Goal: Task Accomplishment & Management: Use online tool/utility

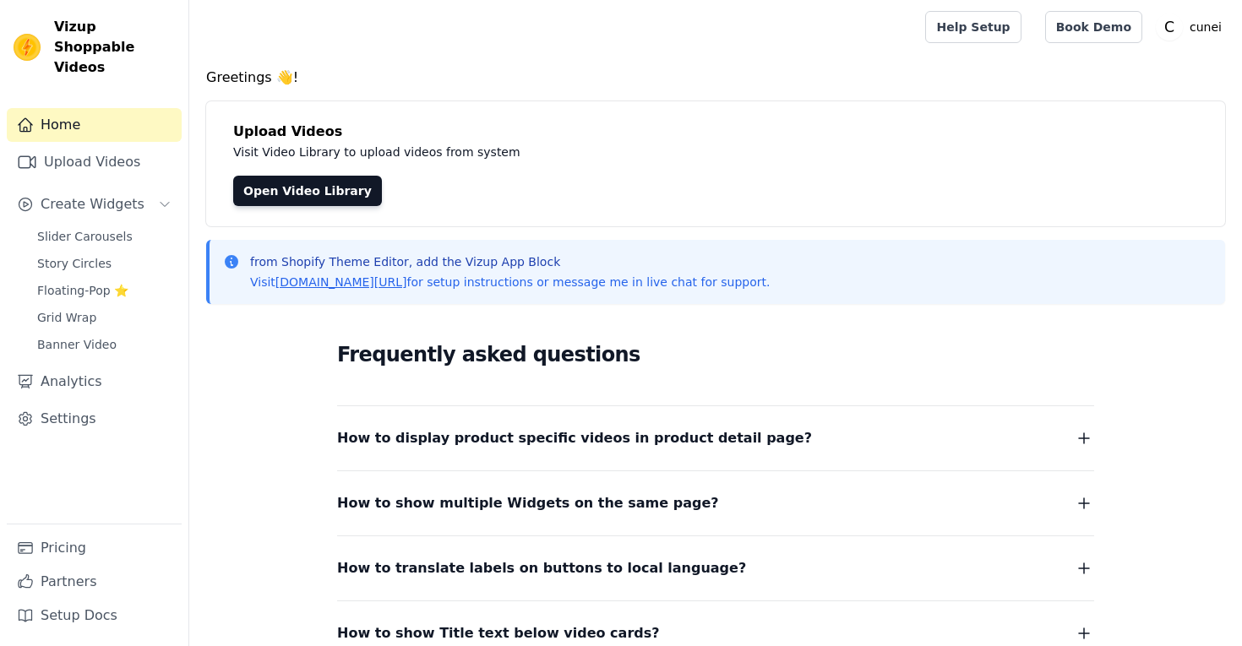
click at [84, 145] on link "Upload Videos" at bounding box center [94, 162] width 175 height 34
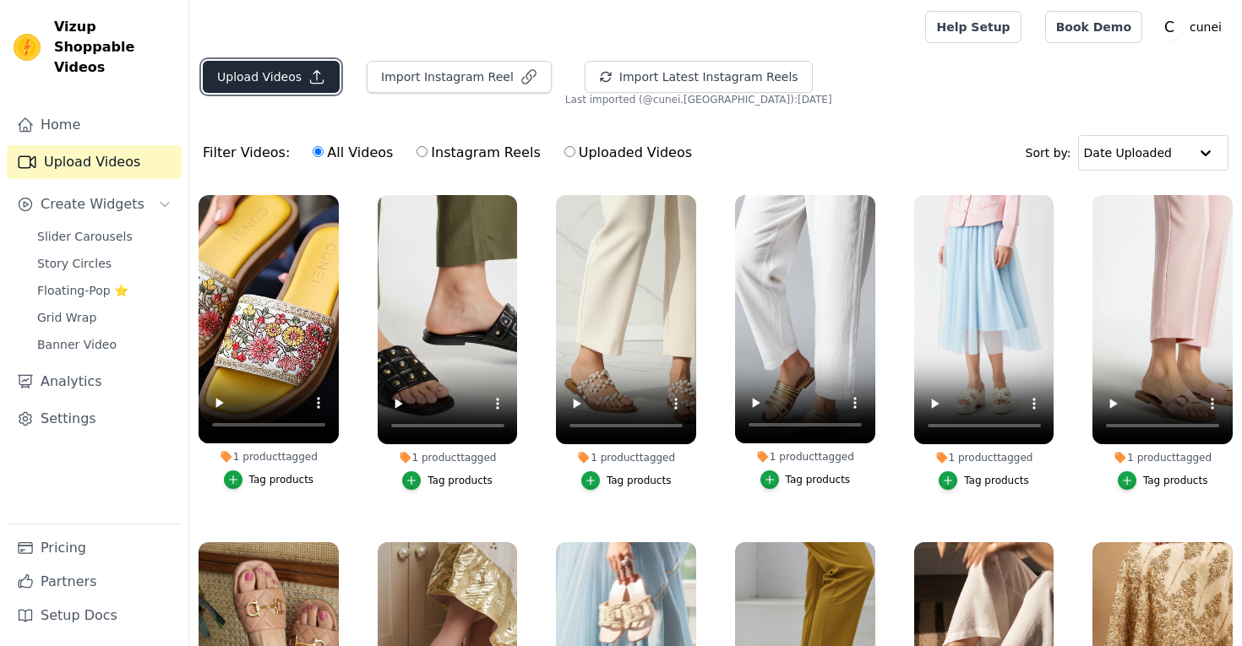
click at [288, 78] on button "Upload Videos" at bounding box center [271, 77] width 137 height 32
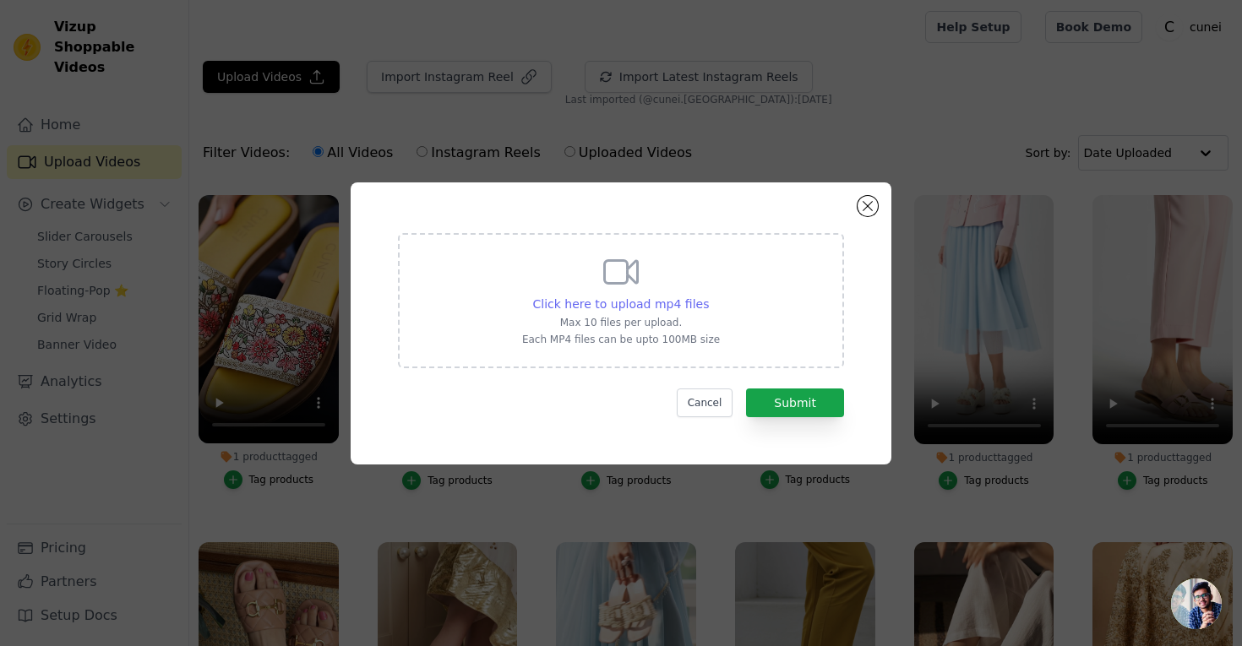
click at [634, 302] on span "Click here to upload mp4 files" at bounding box center [621, 304] width 177 height 14
click at [708, 296] on input "Click here to upload mp4 files Max 10 files per upload. Each MP4 files can be u…" at bounding box center [708, 295] width 1 height 1
type input "C:\fakepath\golden-spaced-gladiators-video-ec052b87.mp4"
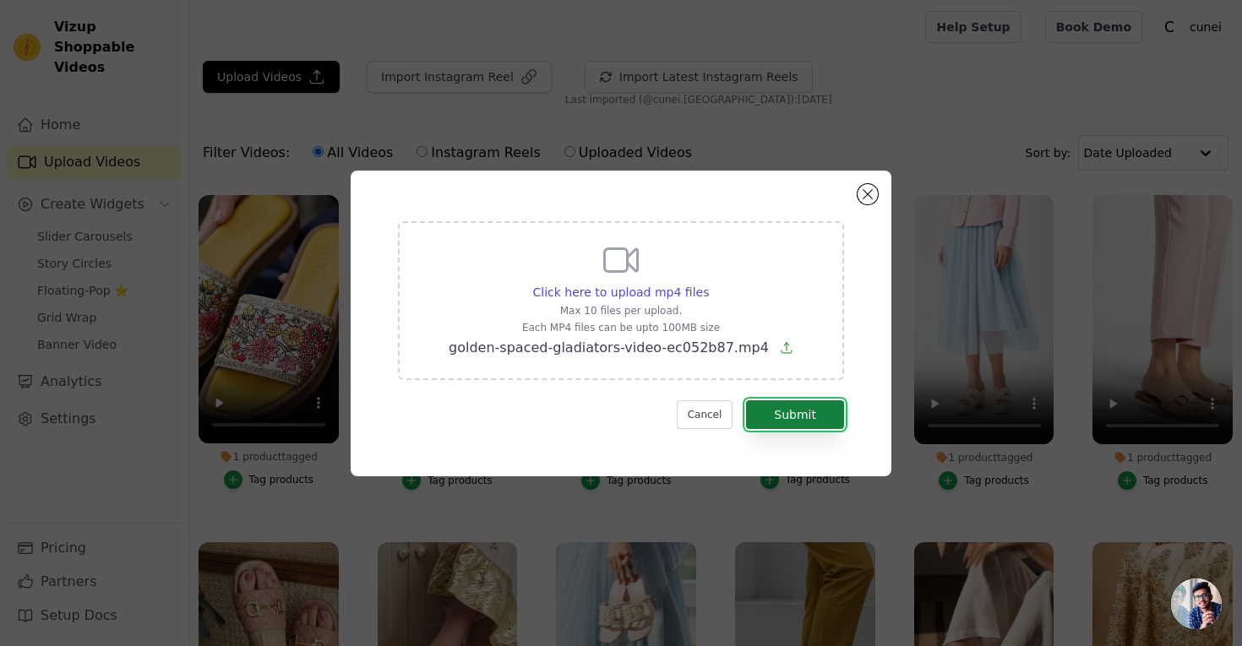
click at [784, 412] on button "Submit" at bounding box center [795, 414] width 98 height 29
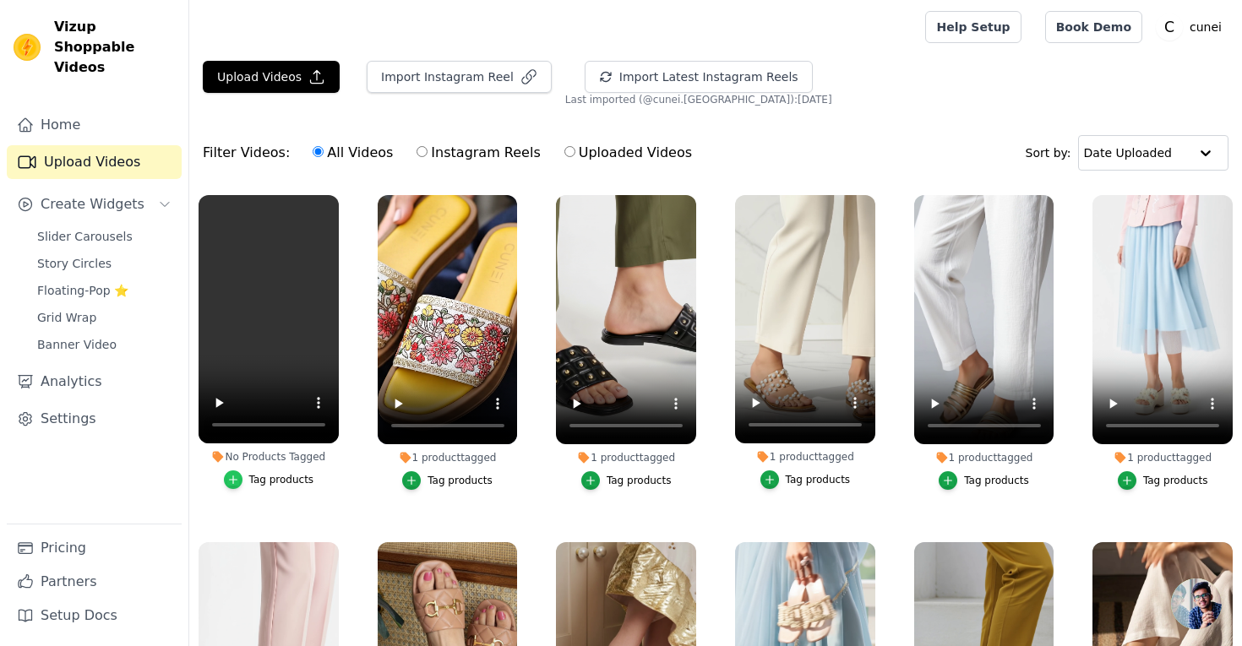
click at [240, 481] on div "button" at bounding box center [233, 480] width 19 height 19
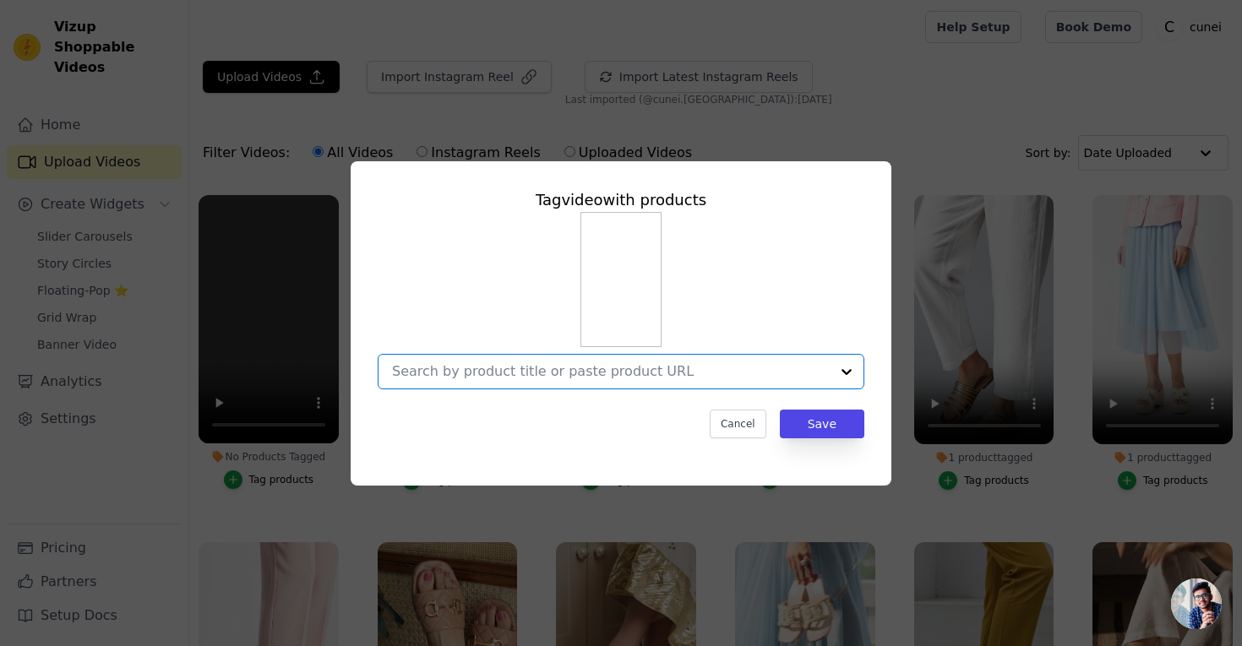
click at [504, 379] on input "No Products Tagged Tag video with products Option undefined, selected. Select i…" at bounding box center [611, 371] width 438 height 16
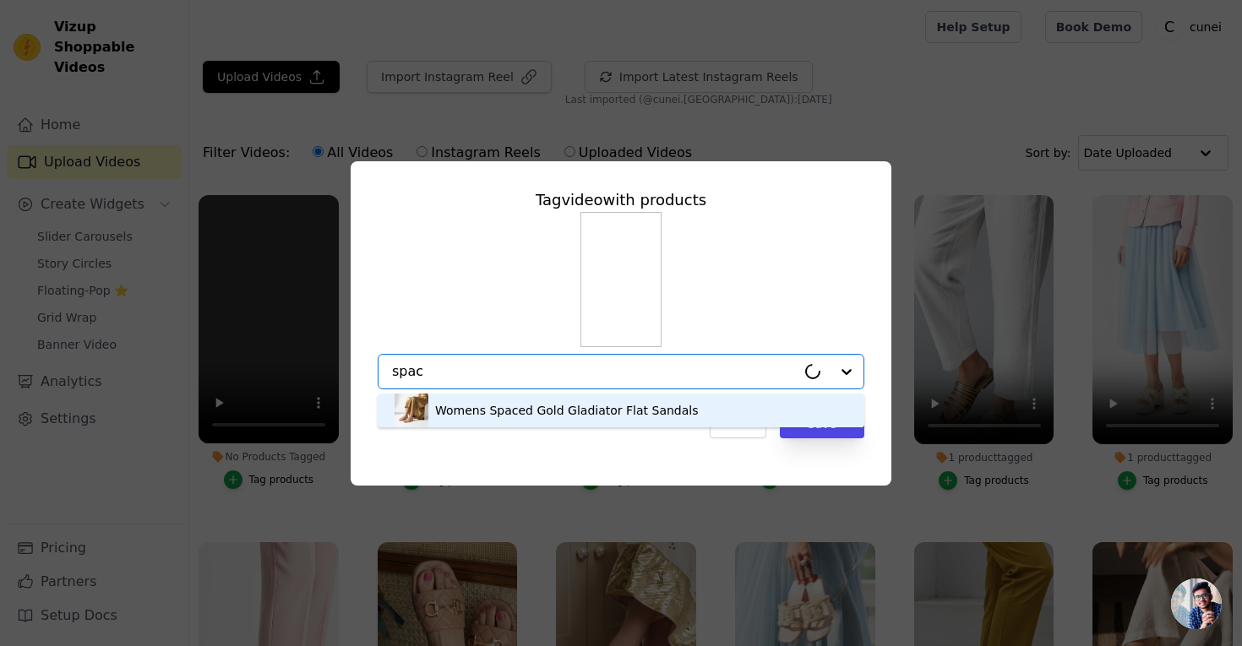
type input "space"
click at [534, 416] on div "Womens Spaced Gold Gladiator Flat Sandals" at bounding box center [566, 410] width 263 height 17
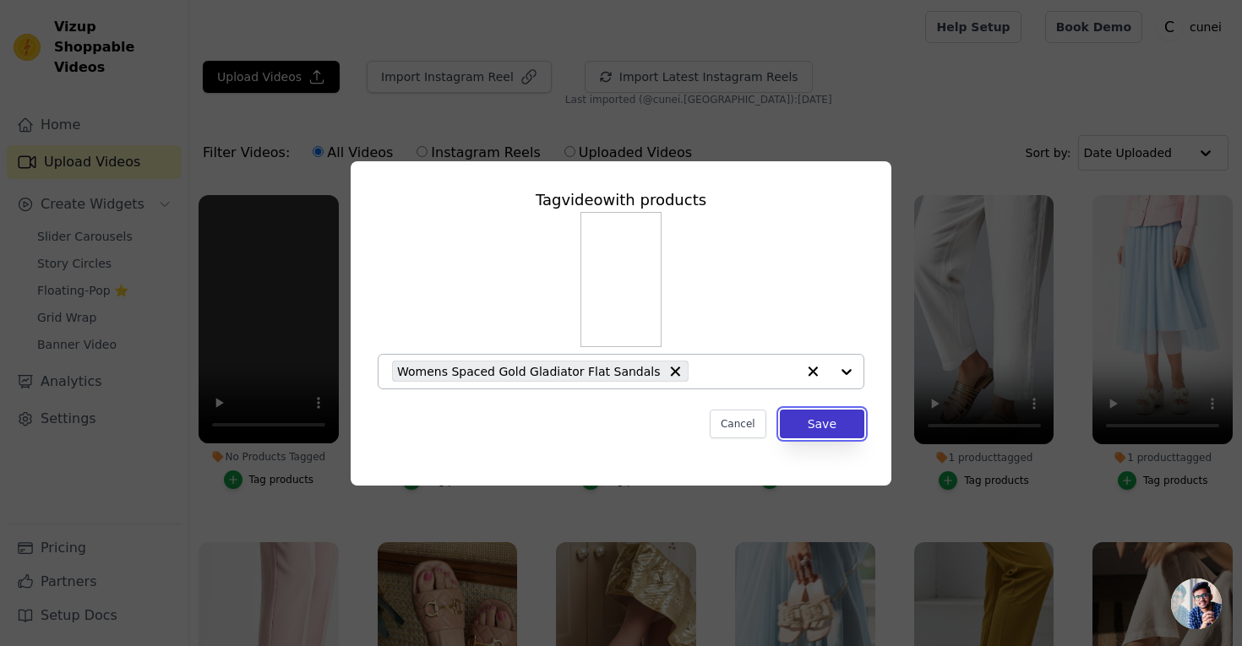
click at [830, 417] on button "Save" at bounding box center [822, 424] width 84 height 29
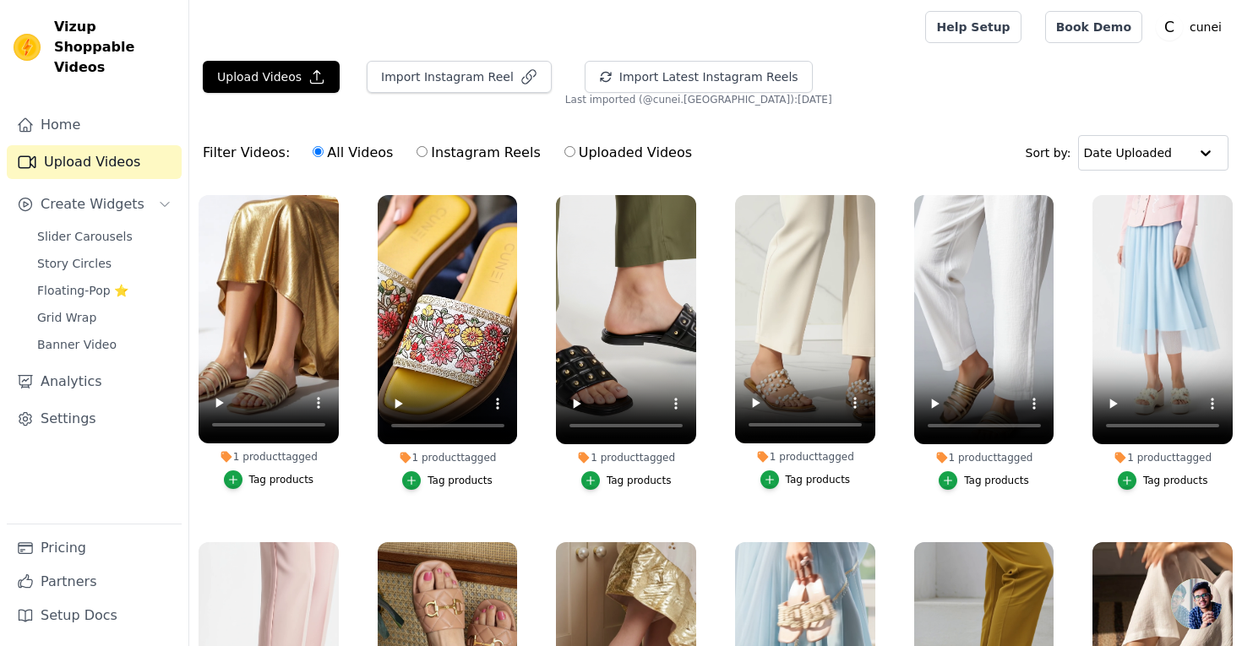
click at [924, 110] on div "Upload Videos Import Instagram Reel Import Latest Instagram Reels Import Latest…" at bounding box center [715, 419] width 1053 height 717
click at [850, 139] on div "Filter Videos: All Videos Instagram Reels Uploaded Videos Sort by: Date Uploaded" at bounding box center [715, 153] width 1053 height 66
click at [87, 228] on span "Slider Carousels" at bounding box center [84, 236] width 95 height 17
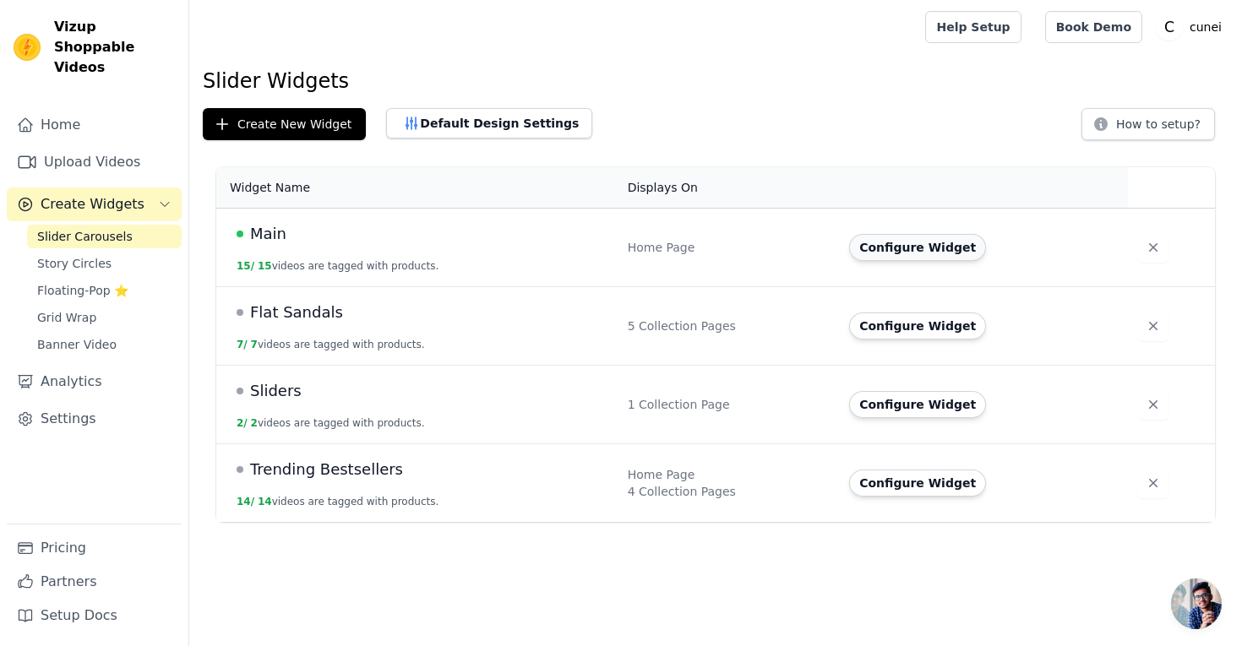
click at [967, 251] on button "Configure Widget" at bounding box center [917, 247] width 137 height 27
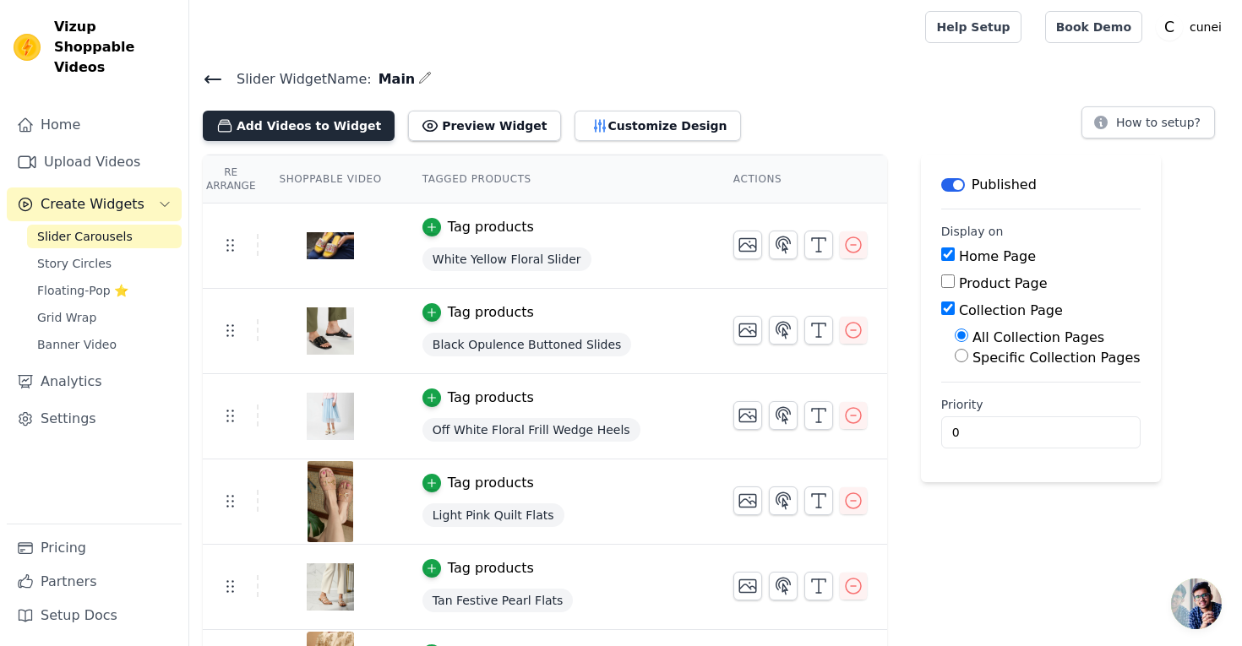
click at [335, 126] on button "Add Videos to Widget" at bounding box center [299, 126] width 192 height 30
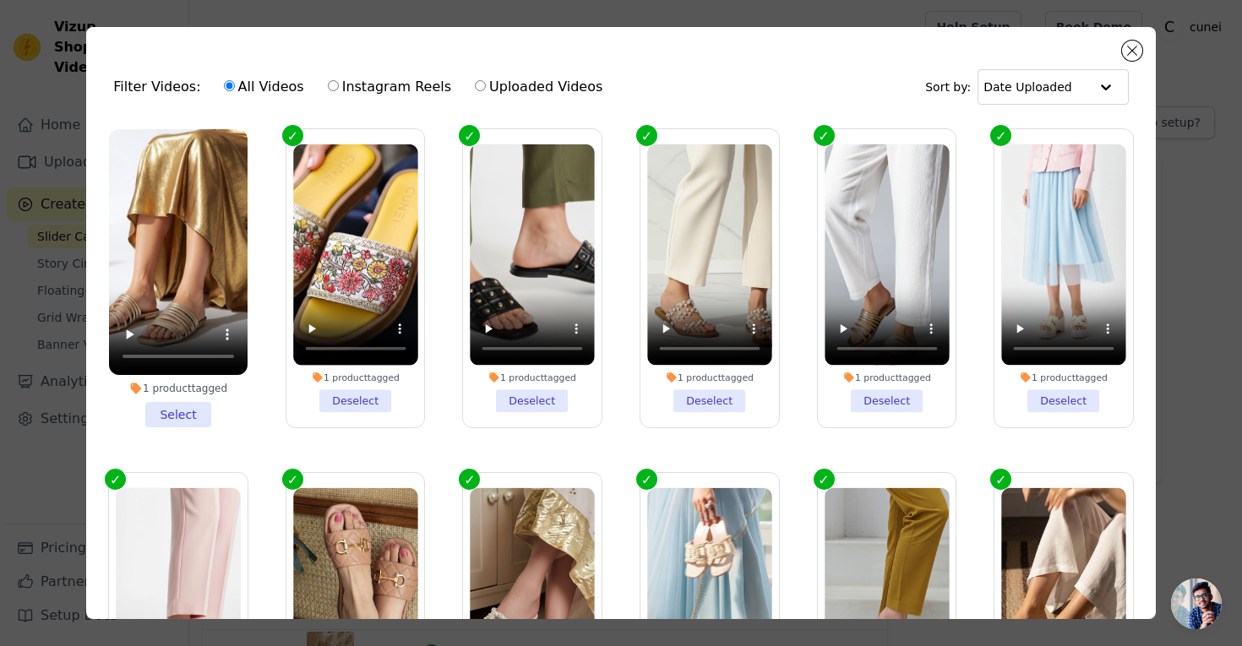
click at [180, 416] on li "1 product tagged Select" at bounding box center [178, 278] width 139 height 298
click at [0, 0] on input "1 product tagged Select" at bounding box center [0, 0] width 0 height 0
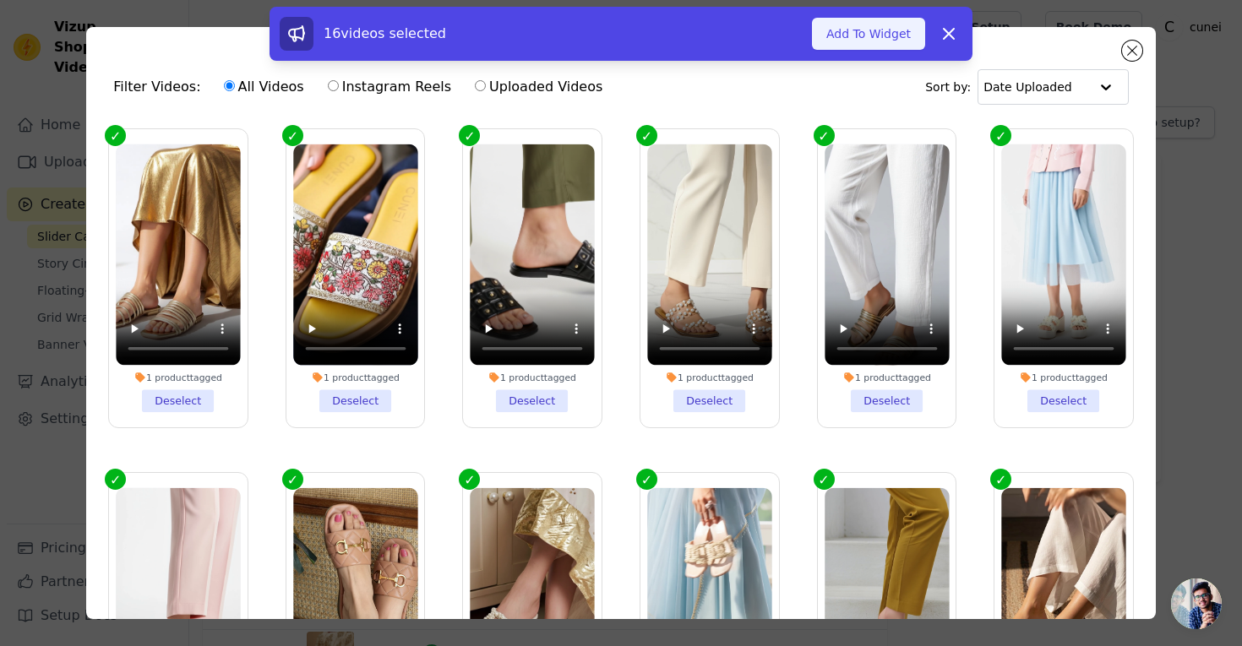
click at [883, 46] on button "Add To Widget" at bounding box center [868, 34] width 113 height 32
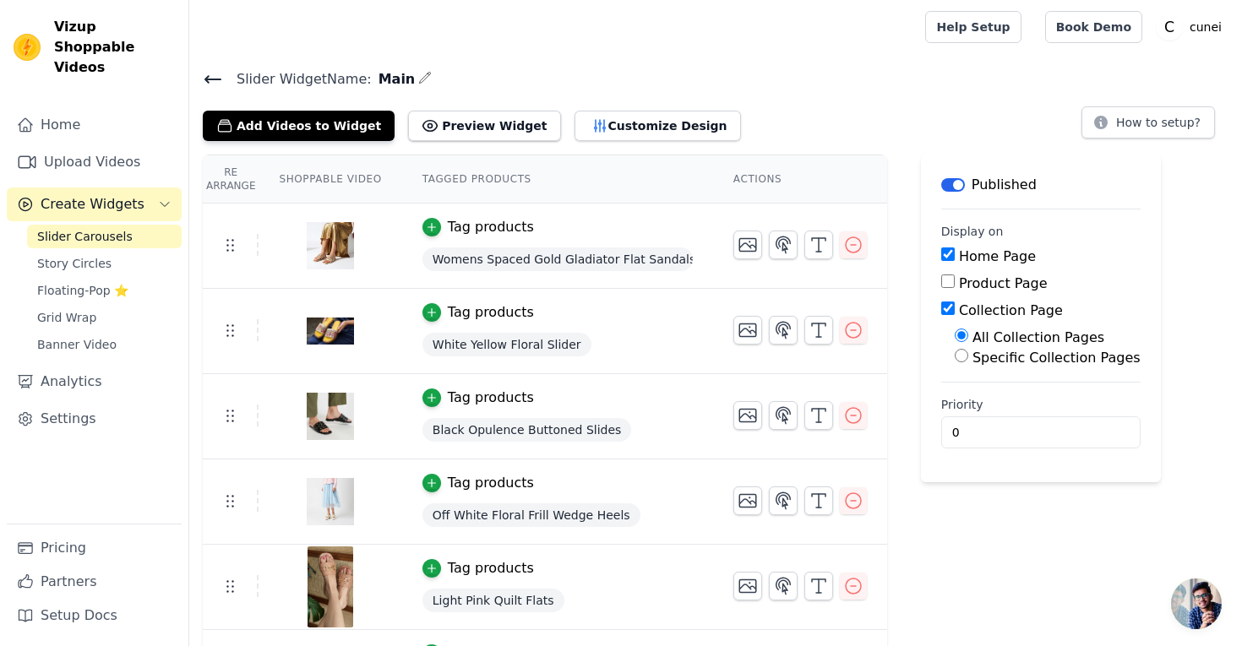
click at [209, 76] on icon at bounding box center [212, 79] width 15 height 7
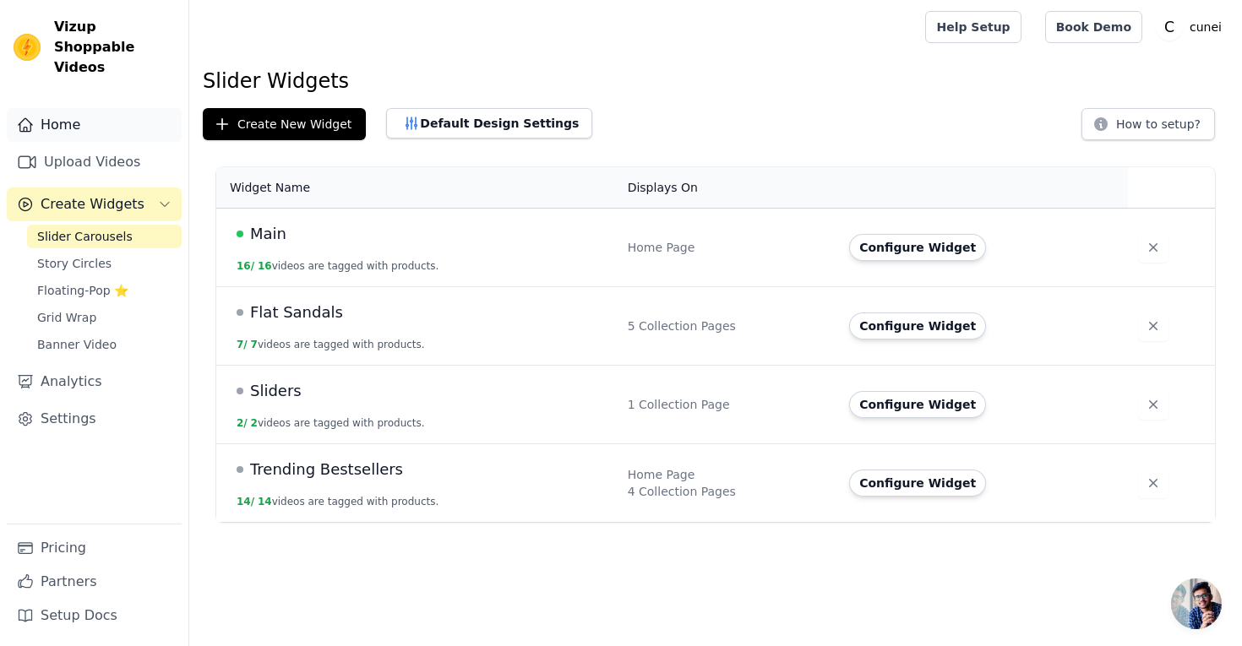
click at [67, 111] on link "Home" at bounding box center [94, 125] width 175 height 34
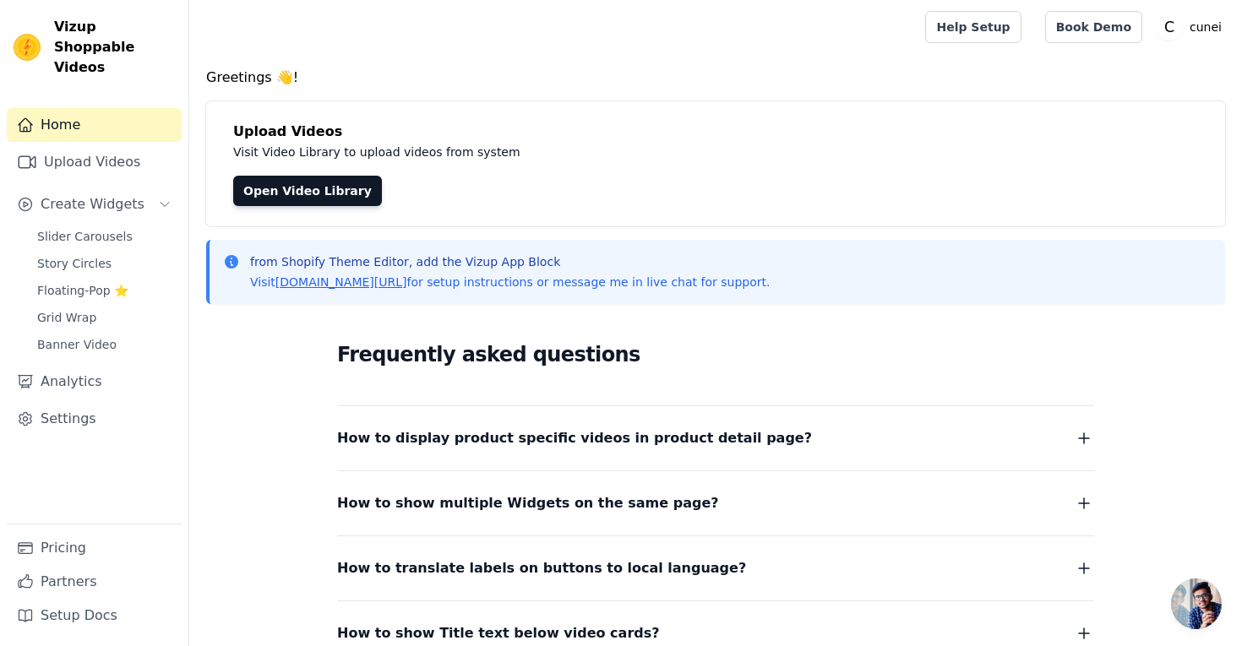
click at [938, 110] on div "Upload Videos Visit Video Library to upload videos from system Open Video Libra…" at bounding box center [715, 163] width 1019 height 125
